Goal: Task Accomplishment & Management: Complete application form

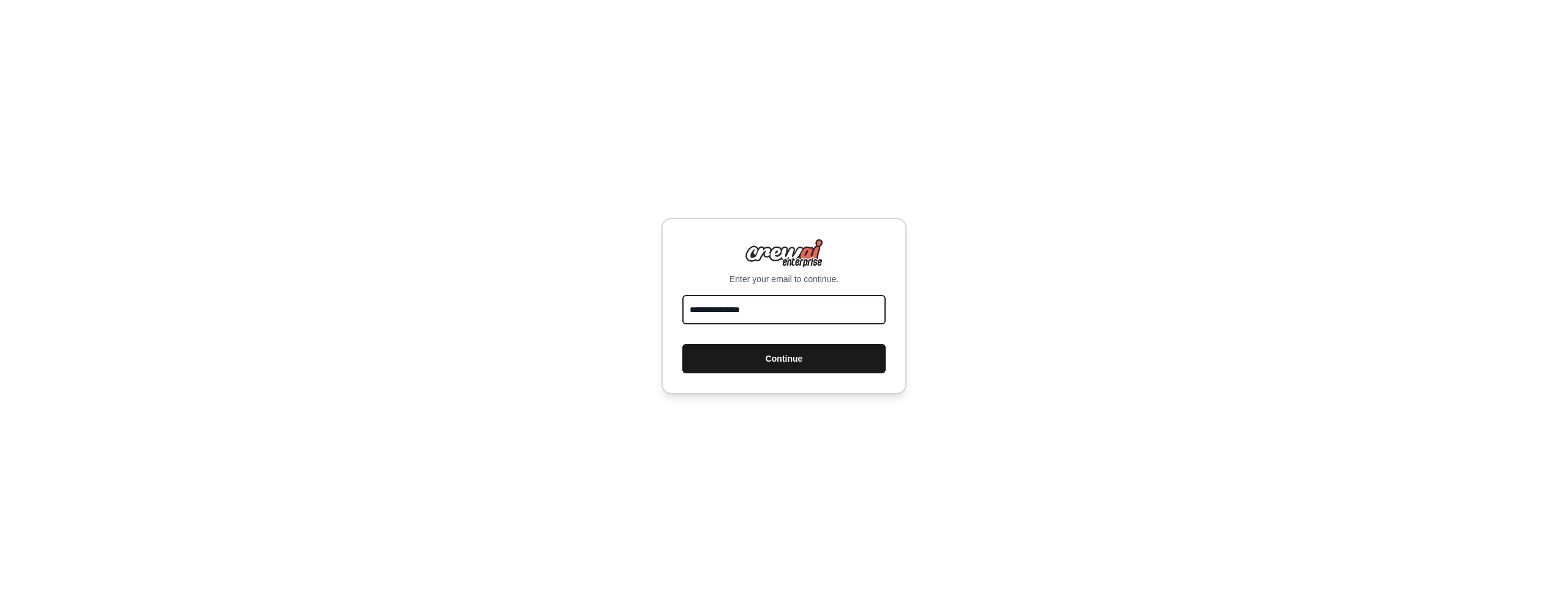
type input "**********"
click at [805, 366] on button "Continue" at bounding box center [784, 359] width 203 height 29
type input "**********"
click at [748, 357] on button "Continue" at bounding box center [784, 359] width 203 height 29
